Goal: Task Accomplishment & Management: Use online tool/utility

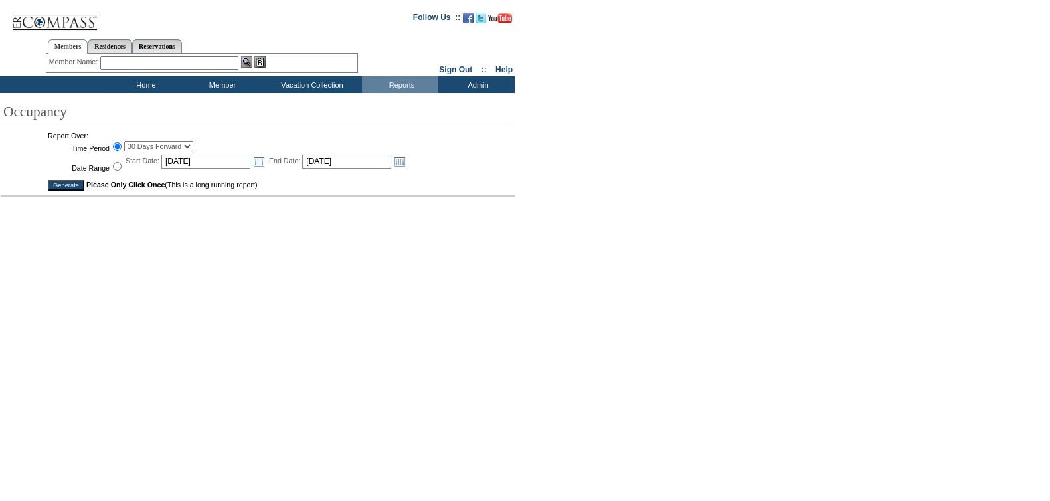
click at [184, 148] on select "30 Days Forward 60 Days Forward 90 Days Forward [DATE] [DATE] [DATE] [DATE] [DA…" at bounding box center [158, 146] width 69 height 11
click at [302, 181] on div at bounding box center [523, 334] width 1046 height 437
click at [116, 167] on input "Date Range" at bounding box center [117, 166] width 9 height 9
radio input "true"
click at [262, 162] on link "Open the calendar popup." at bounding box center [259, 161] width 15 height 15
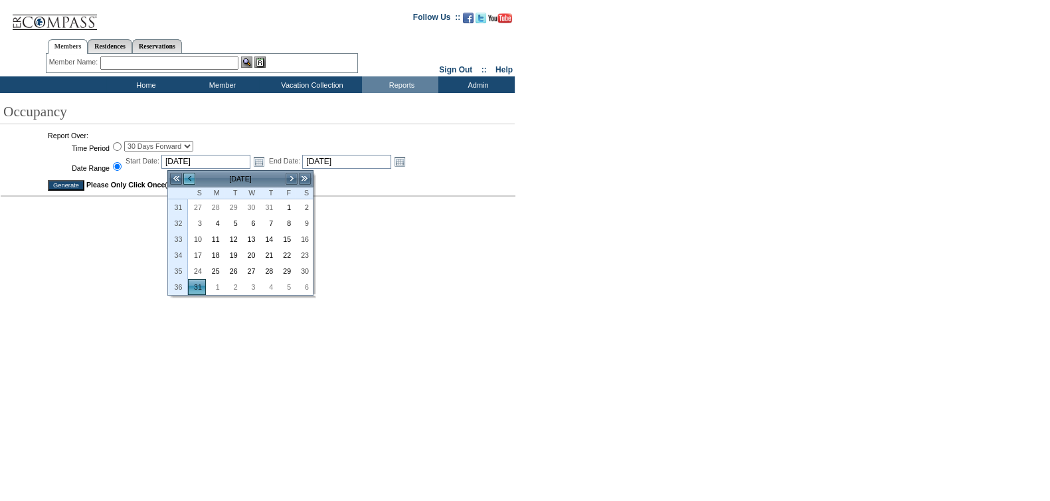
click at [191, 175] on link "<" at bounding box center [189, 178] width 13 height 13
click at [229, 207] on link "1" at bounding box center [233, 207] width 17 height 15
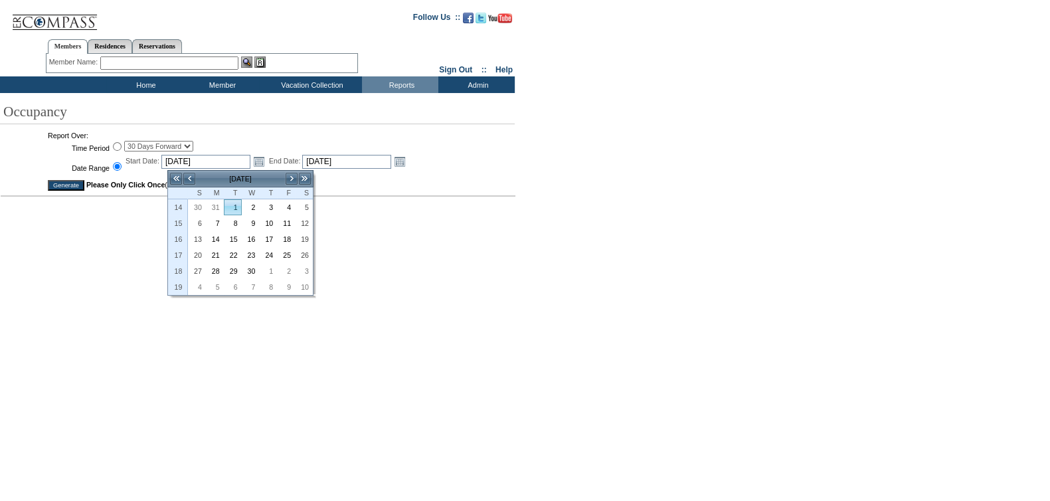
type input "[DATE]"
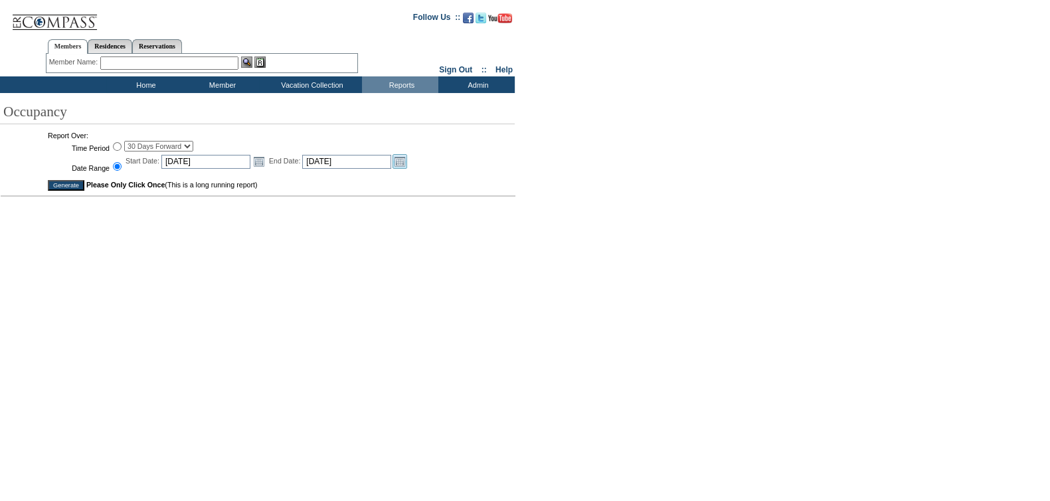
click at [407, 164] on link "Open the calendar popup." at bounding box center [400, 161] width 15 height 15
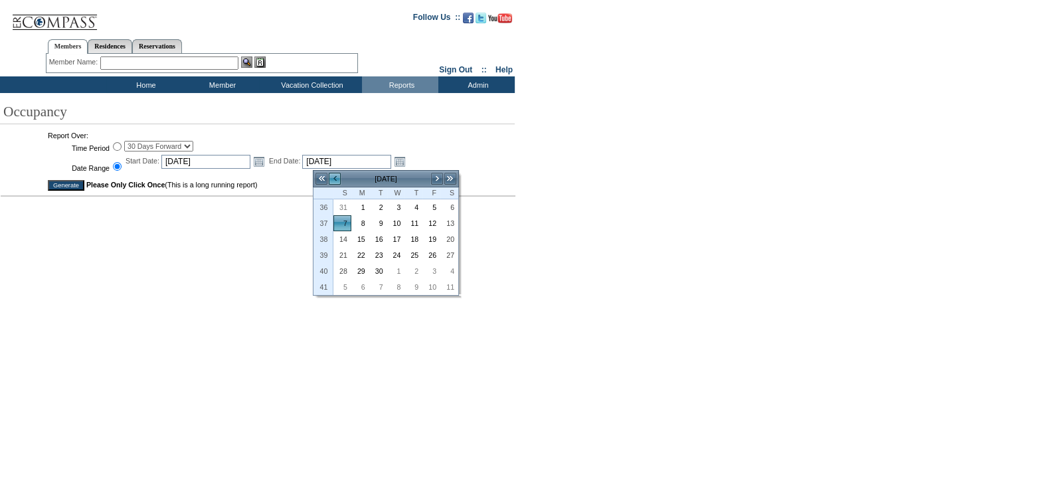
click at [336, 175] on link "<" at bounding box center [334, 178] width 13 height 13
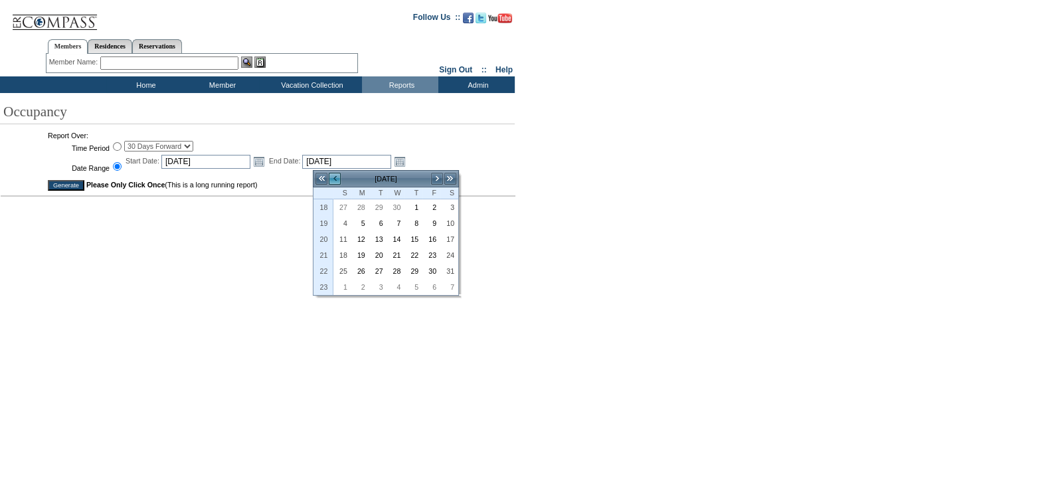
click at [336, 175] on link "<" at bounding box center [334, 178] width 13 height 13
click at [173, 161] on input "[DATE]" at bounding box center [205, 162] width 89 height 14
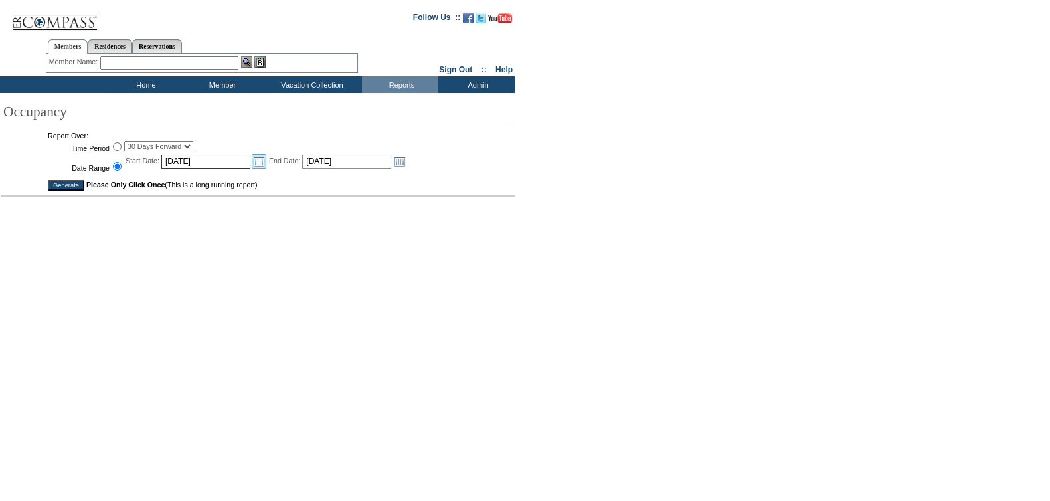
click at [262, 162] on link "Open the calendar popup." at bounding box center [259, 161] width 15 height 15
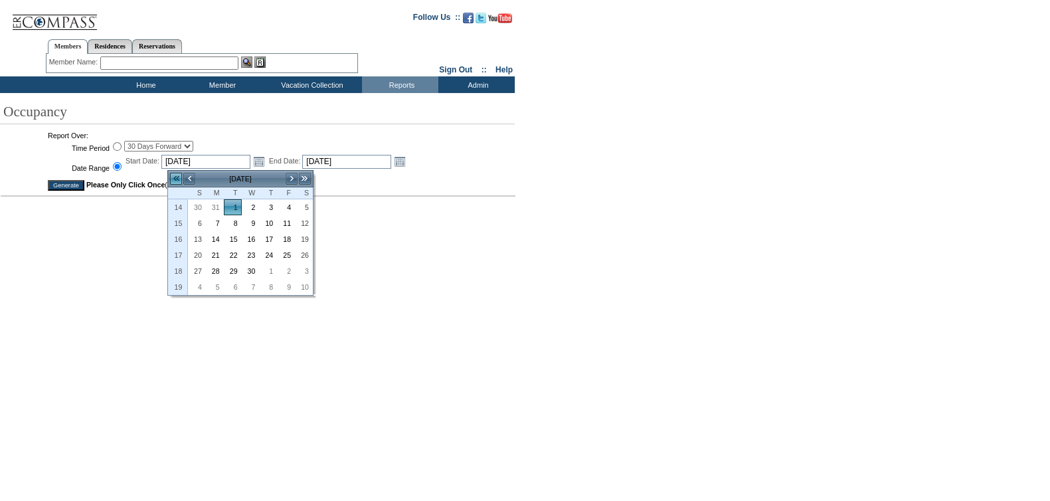
click at [177, 176] on link "<<" at bounding box center [175, 178] width 13 height 13
click at [218, 209] on link "1" at bounding box center [215, 207] width 17 height 15
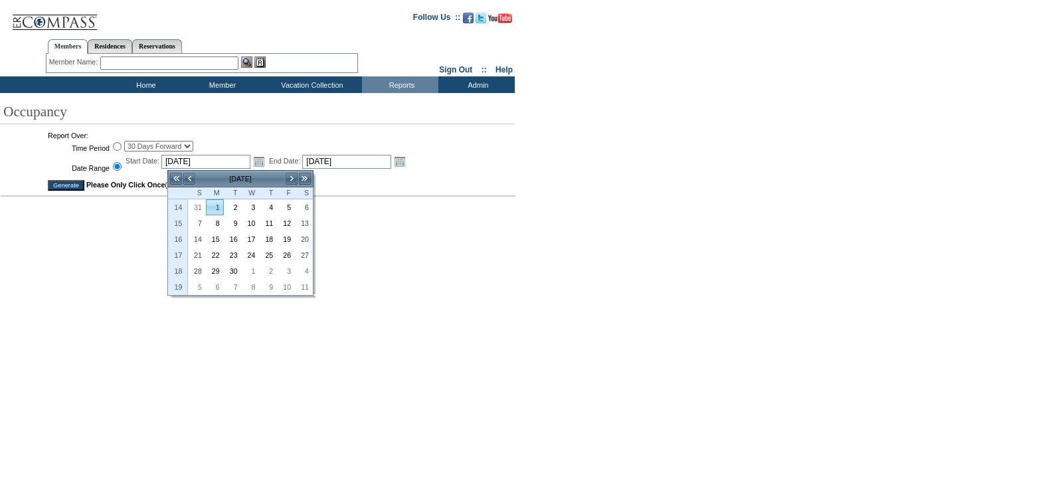
type input "[DATE]"
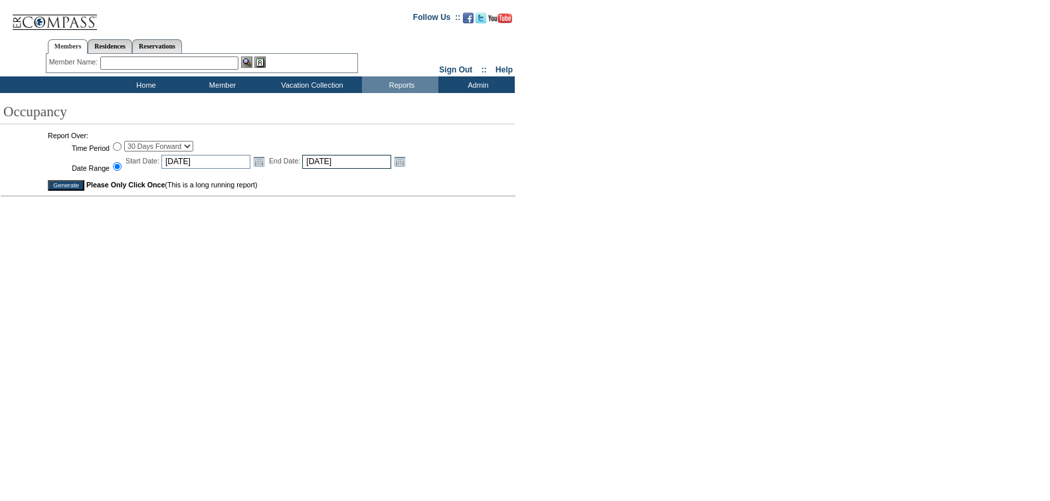
click at [345, 164] on input "[DATE]" at bounding box center [346, 162] width 89 height 14
click at [407, 164] on link "Open the calendar popup." at bounding box center [400, 161] width 15 height 15
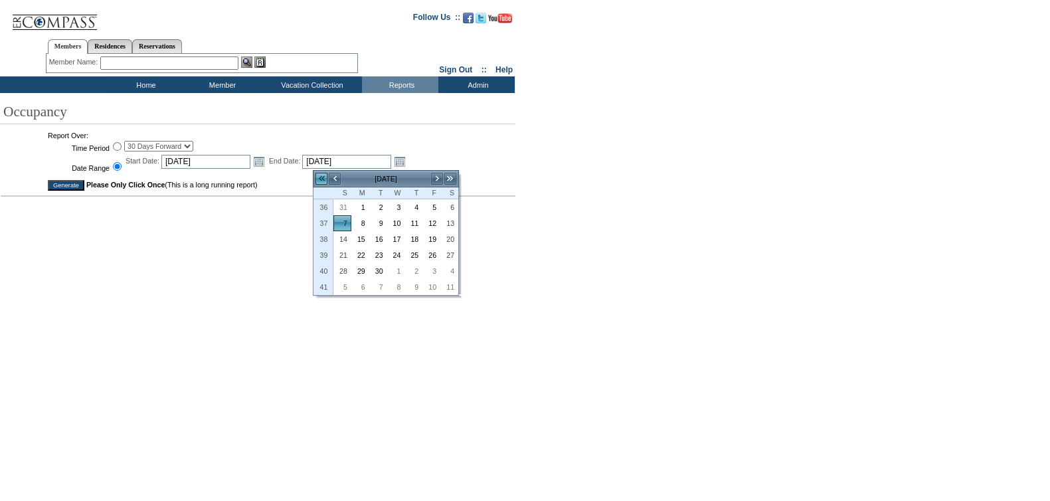
click at [322, 176] on link "<<" at bounding box center [321, 178] width 13 height 13
click at [320, 176] on link "<<" at bounding box center [321, 178] width 13 height 13
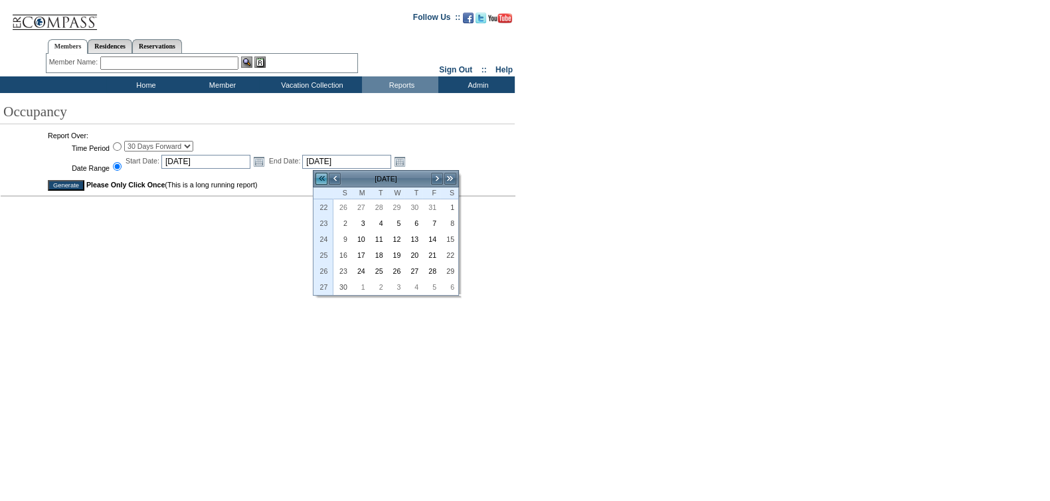
click at [320, 176] on link "<<" at bounding box center [321, 178] width 13 height 13
click at [432, 183] on link ">" at bounding box center [437, 178] width 13 height 13
click at [432, 182] on link ">" at bounding box center [437, 178] width 13 height 13
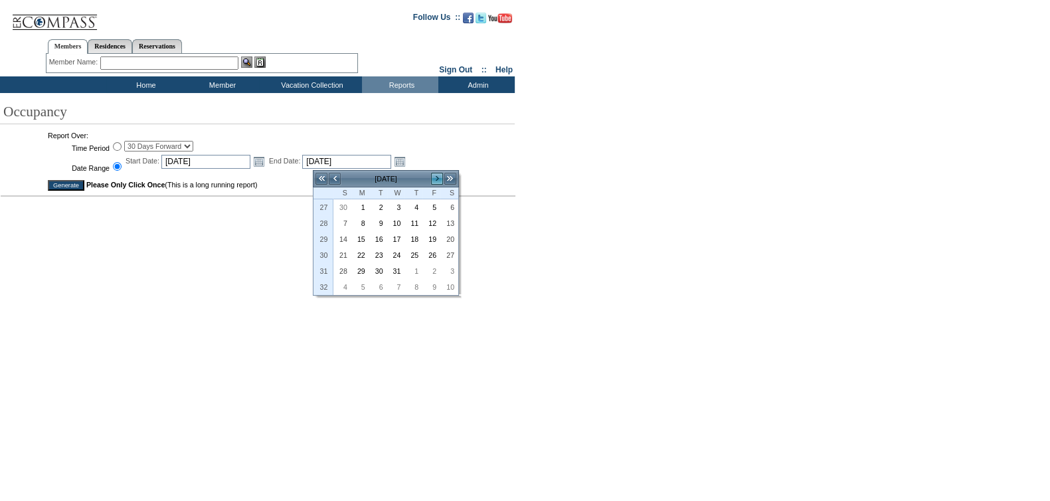
click at [432, 182] on link ">" at bounding box center [437, 178] width 13 height 13
click at [407, 269] on link "31" at bounding box center [413, 271] width 17 height 15
type input "[DATE]"
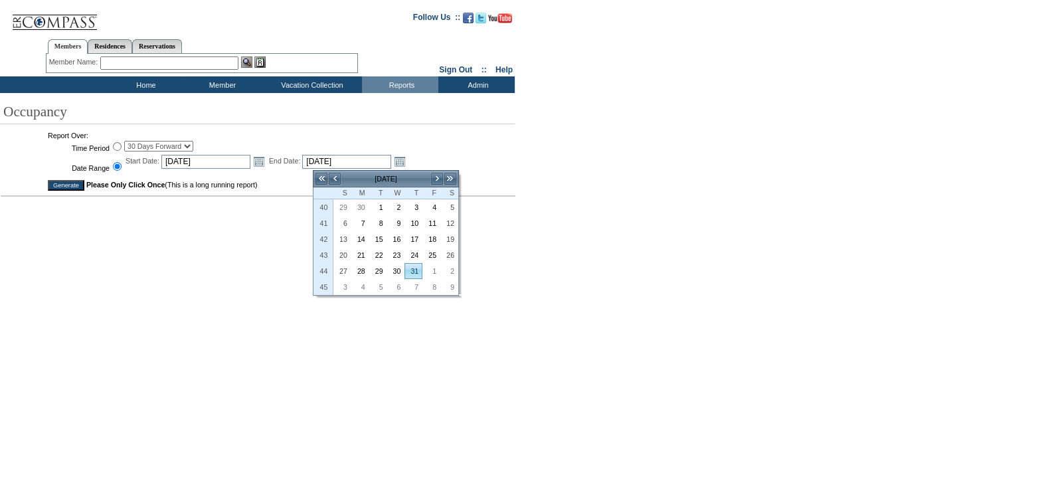
type input "[DATE]"
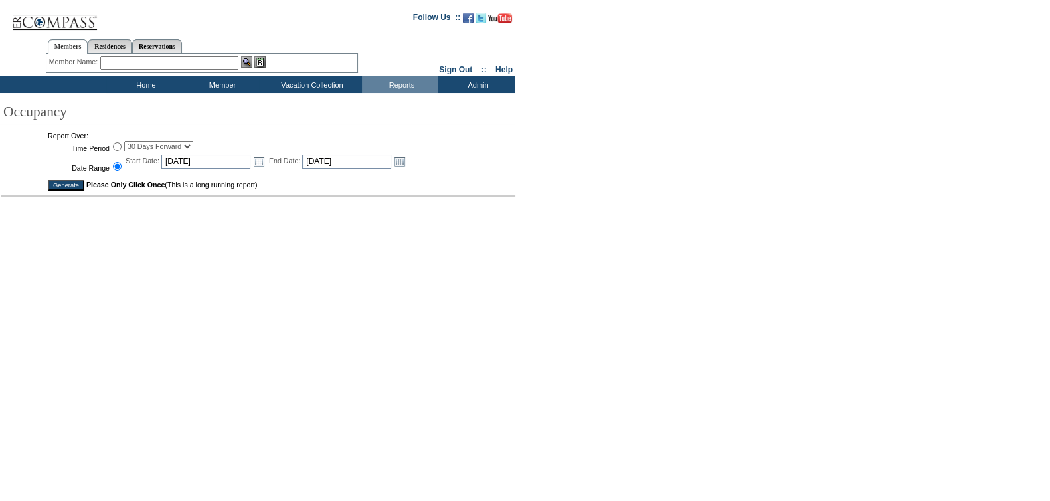
click at [74, 188] on input "Generate" at bounding box center [66, 185] width 37 height 11
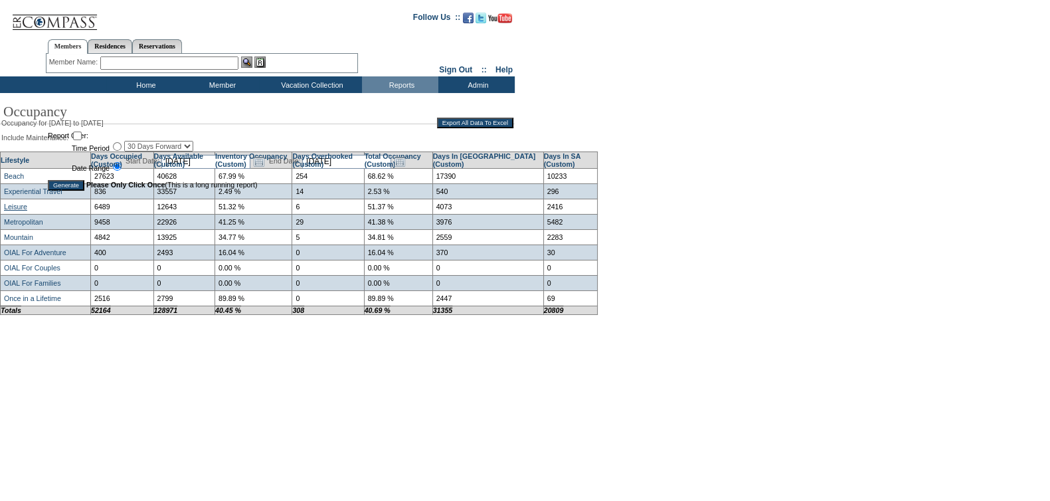
click at [23, 211] on link "Leisure" at bounding box center [15, 207] width 23 height 8
